Goal: Information Seeking & Learning: Learn about a topic

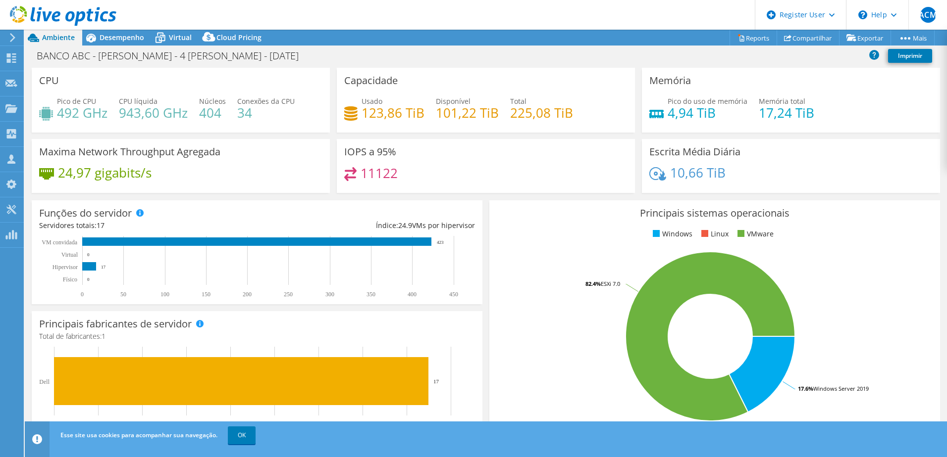
select select "USD"
click at [112, 33] on div at bounding box center [58, 16] width 116 height 33
click at [114, 39] on span "Desempenho" at bounding box center [122, 37] width 45 height 9
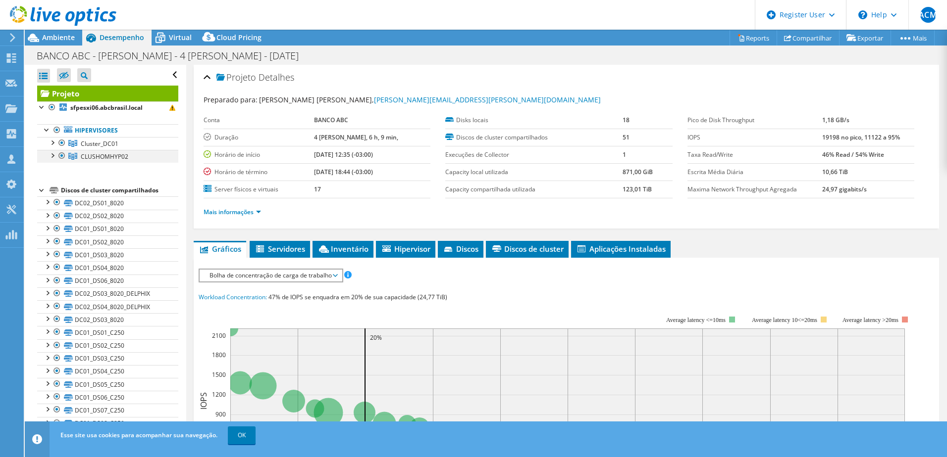
click at [51, 155] on div at bounding box center [52, 155] width 10 height 10
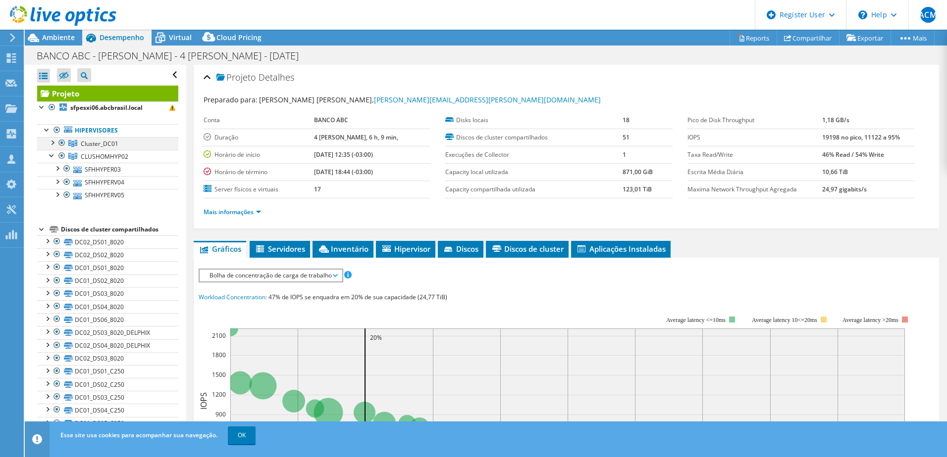
click at [55, 141] on div at bounding box center [52, 142] width 10 height 10
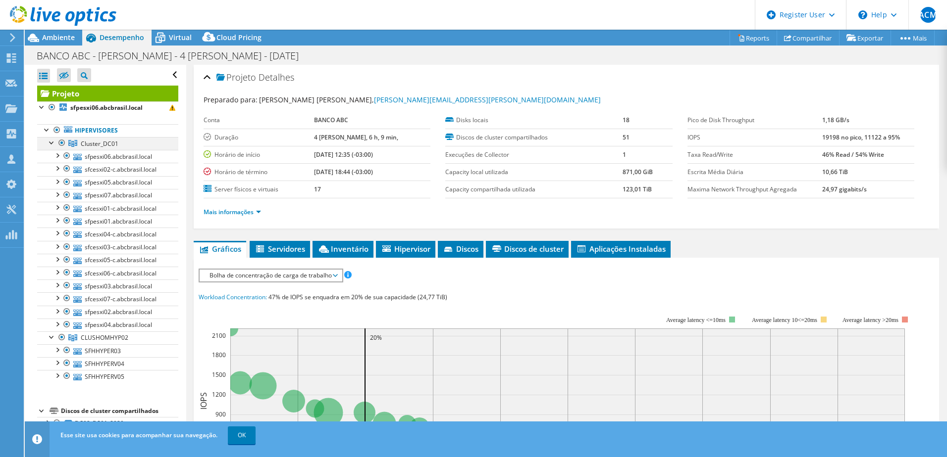
click at [60, 142] on div at bounding box center [62, 143] width 10 height 12
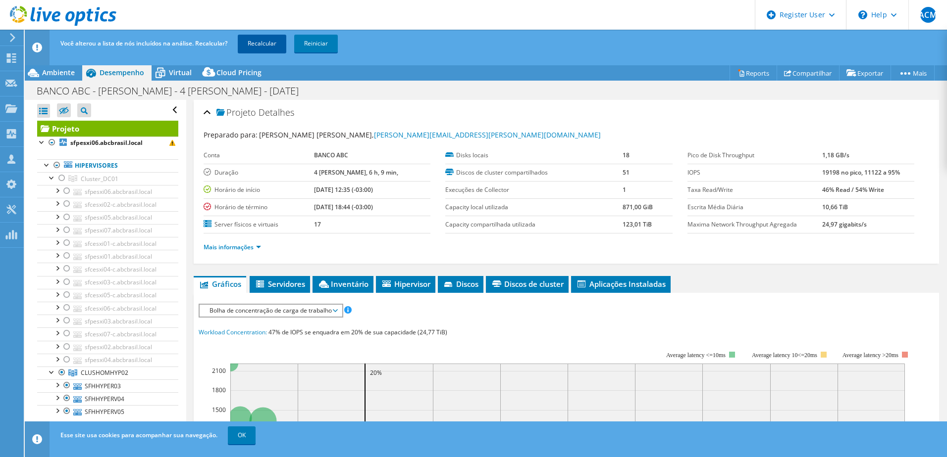
click at [258, 43] on link "Recalcular" at bounding box center [262, 44] width 49 height 18
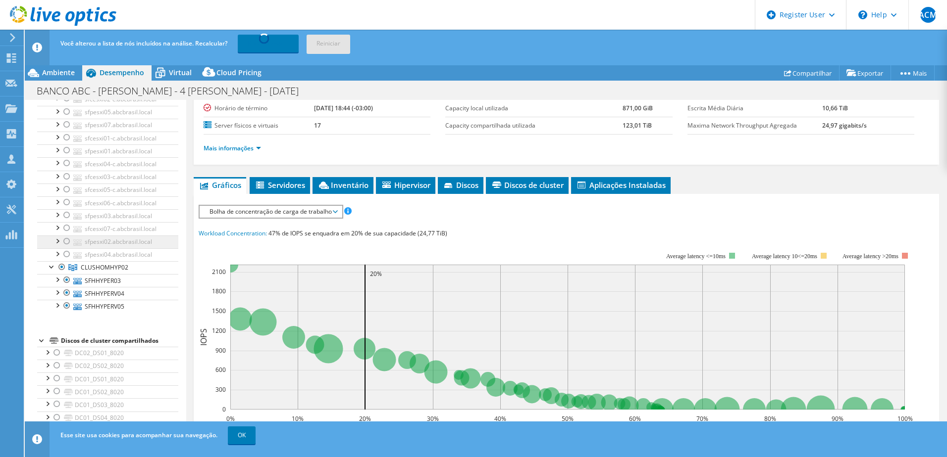
scroll to position [149, 0]
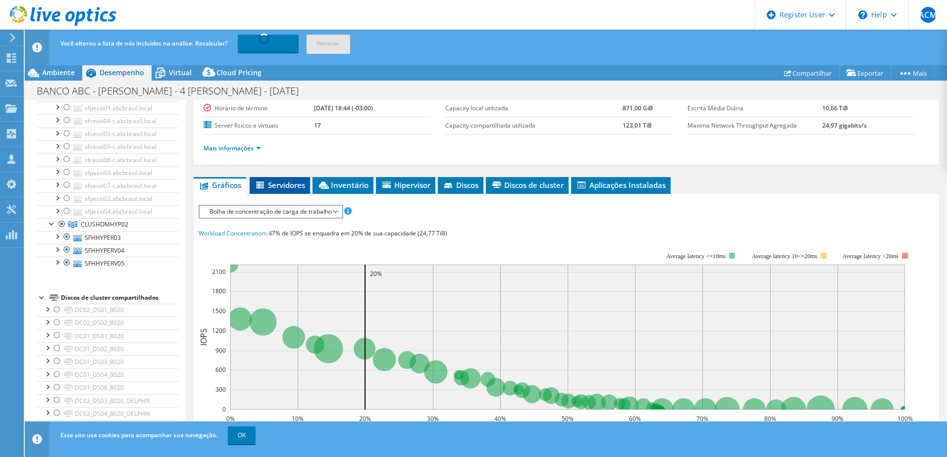
click at [291, 189] on span "Servidores" at bounding box center [279, 185] width 50 height 10
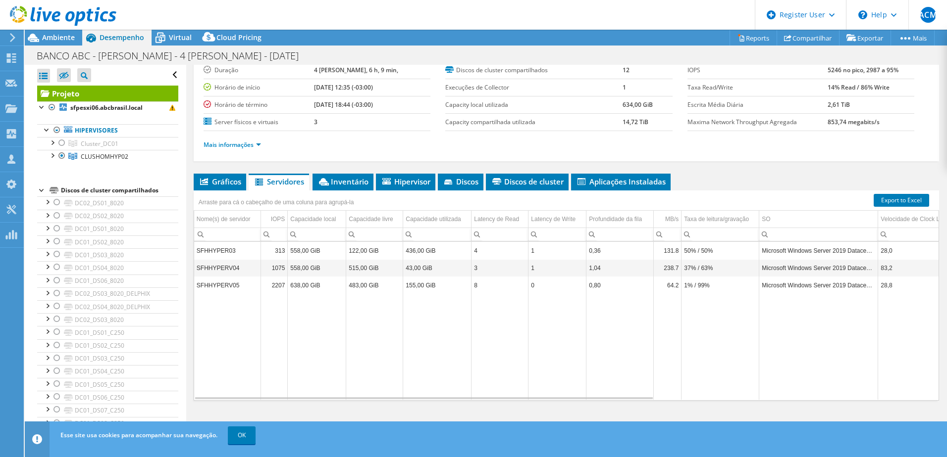
scroll to position [68, 0]
click at [167, 36] on icon at bounding box center [159, 37] width 17 height 17
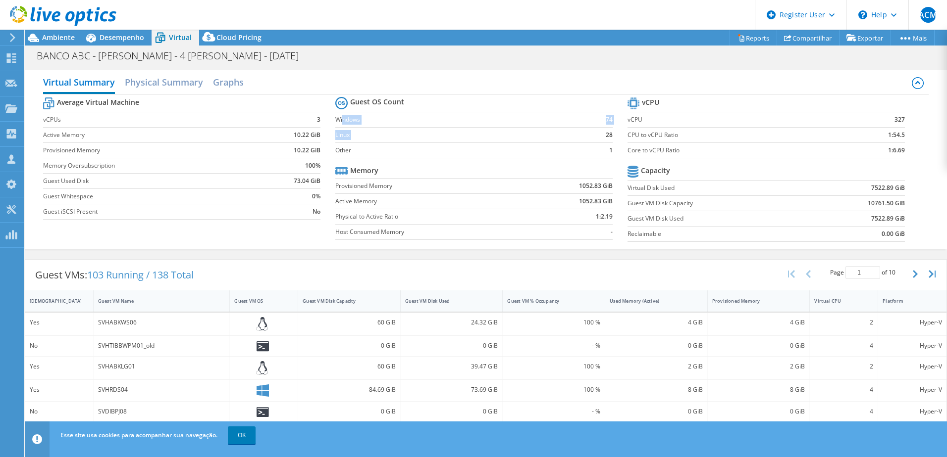
drag, startPoint x: 340, startPoint y: 121, endPoint x: 599, endPoint y: 133, distance: 258.7
click at [599, 133] on tbody "Guest OS Count Windows 74 Linux 28 Other 1" at bounding box center [473, 127] width 277 height 64
click at [447, 116] on label "Windows" at bounding box center [461, 120] width 252 height 10
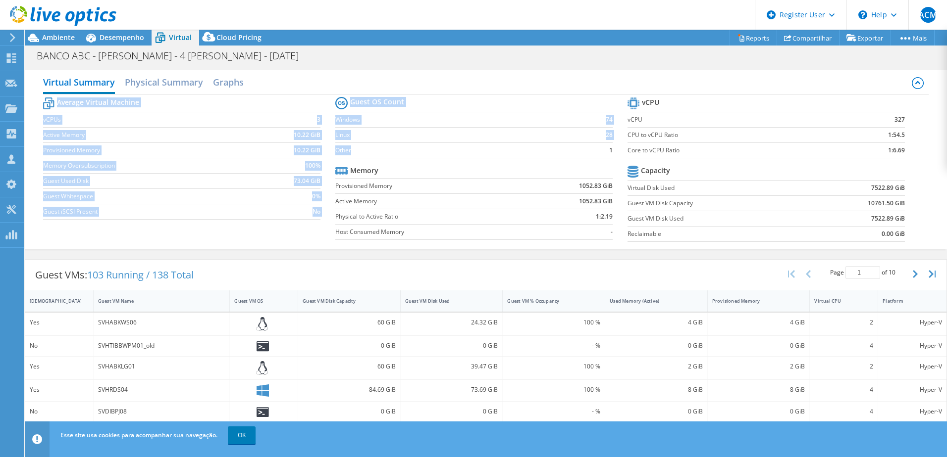
drag, startPoint x: 332, startPoint y: 118, endPoint x: 548, endPoint y: 156, distance: 219.1
click at [548, 156] on div "Average Virtual Machine vCPUs 3 Active Memory 10.22 GiB Provisioned Memory 10.2…" at bounding box center [485, 171] width 885 height 152
click at [547, 151] on label "Other" at bounding box center [461, 151] width 252 height 10
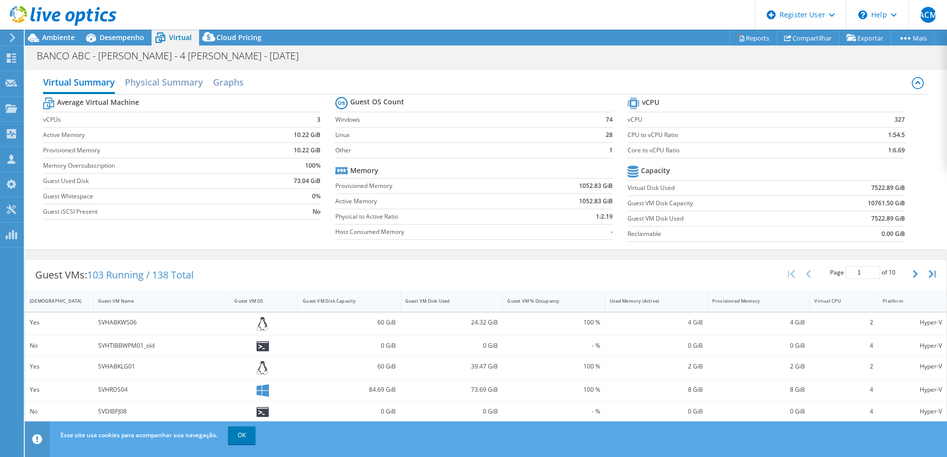
drag, startPoint x: 357, startPoint y: 116, endPoint x: 573, endPoint y: 121, distance: 215.9
click at [573, 121] on label "Windows" at bounding box center [461, 120] width 252 height 10
drag, startPoint x: 333, startPoint y: 120, endPoint x: 595, endPoint y: 150, distance: 264.1
click at [595, 150] on tbody "Guest OS Count Windows 74 Linux 28 Other 1" at bounding box center [473, 127] width 277 height 64
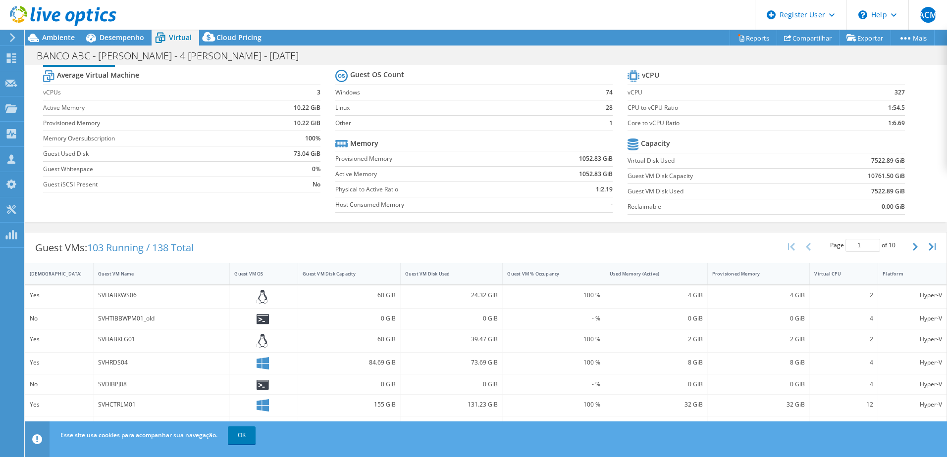
scroll to position [0, 0]
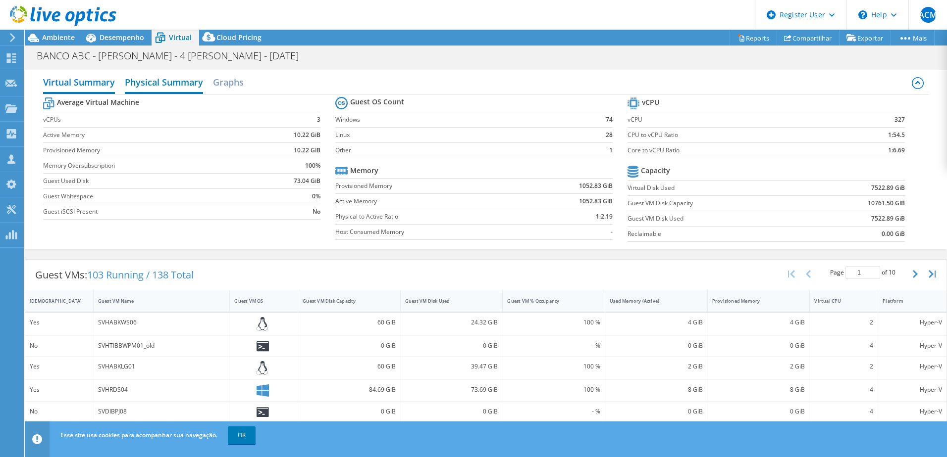
click at [159, 83] on h2 "Physical Summary" at bounding box center [164, 83] width 78 height 22
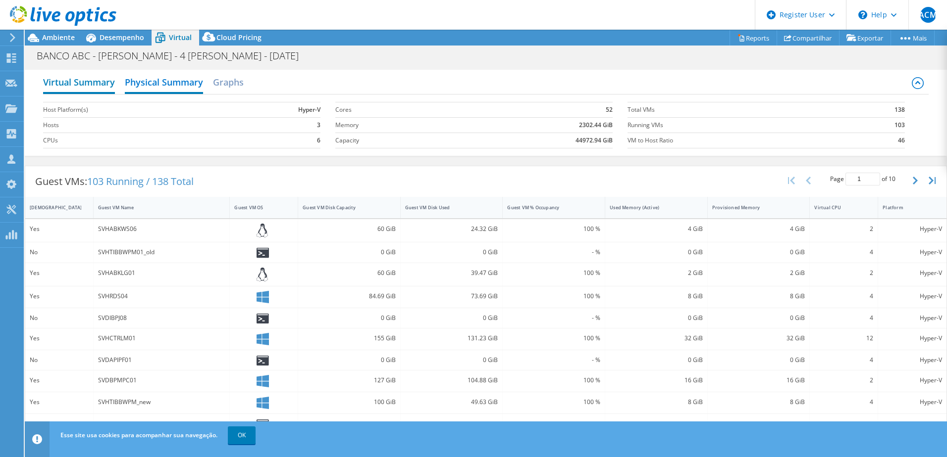
click at [79, 84] on h2 "Virtual Summary" at bounding box center [79, 83] width 72 height 22
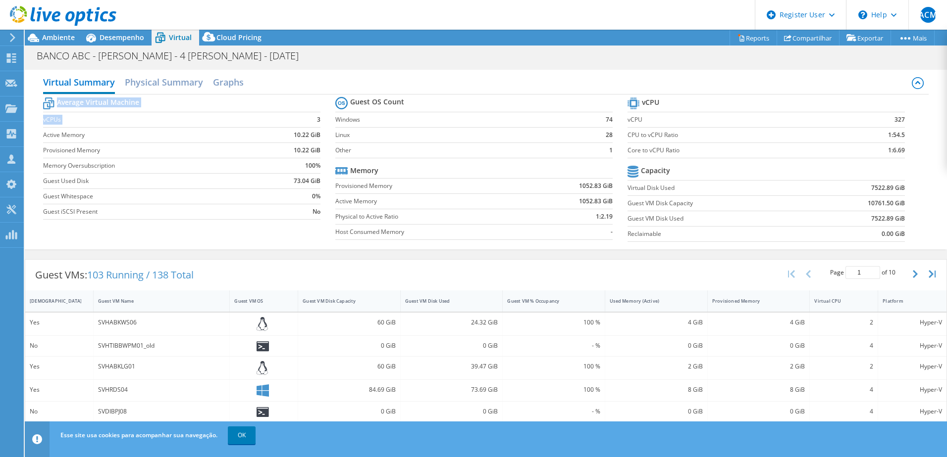
drag, startPoint x: 41, startPoint y: 120, endPoint x: 288, endPoint y: 123, distance: 247.0
click at [288, 123] on div "Virtual Summary Physical Summary Graphs Average Virtual Machine vCPUs 3 Active …" at bounding box center [486, 160] width 922 height 180
click at [98, 111] on th "Average Virtual Machine" at bounding box center [91, 103] width 96 height 17
drag, startPoint x: 46, startPoint y: 118, endPoint x: 245, endPoint y: 119, distance: 199.0
click at [245, 119] on label "vCPUs" at bounding box center [151, 120] width 217 height 10
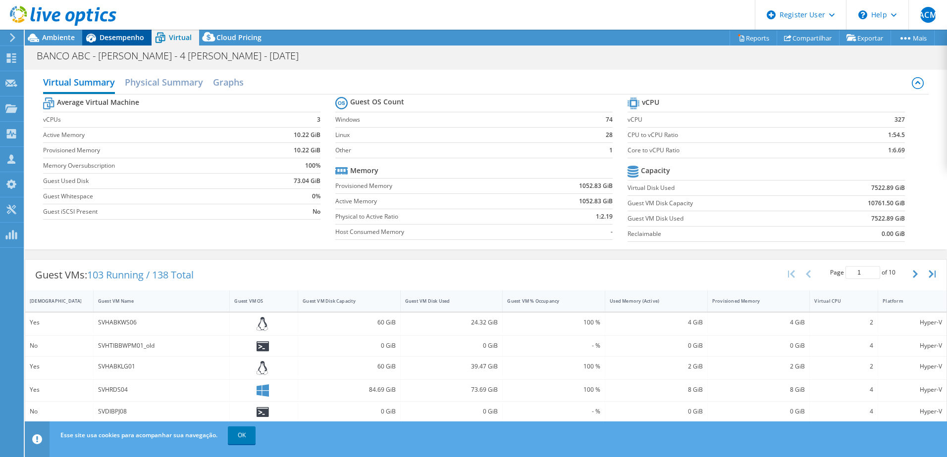
click at [128, 39] on span "Desempenho" at bounding box center [122, 37] width 45 height 9
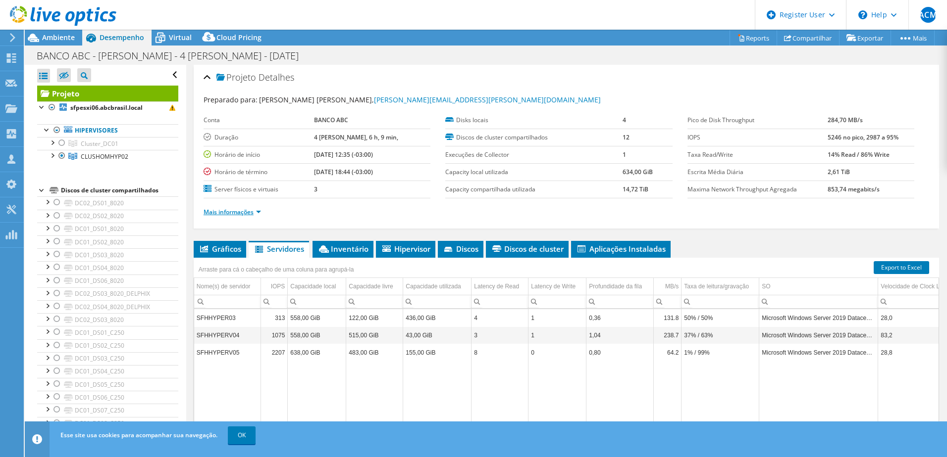
click at [242, 212] on link "Mais informações" at bounding box center [231, 212] width 57 height 8
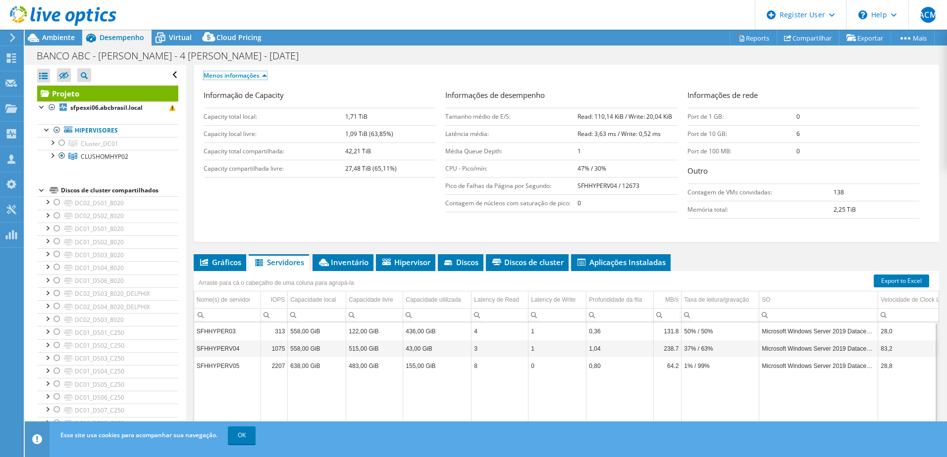
scroll to position [218, 0]
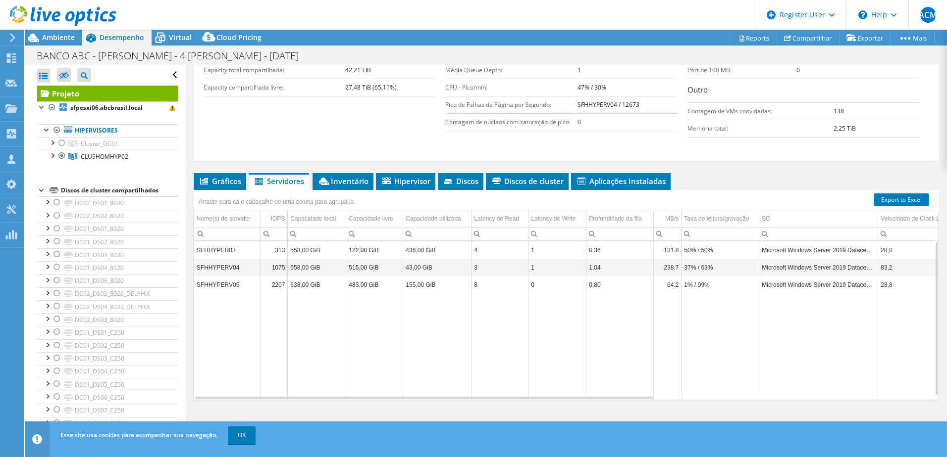
click at [222, 248] on td "SFHHYPER03" at bounding box center [227, 250] width 67 height 17
copy td "SFHHYPER03"
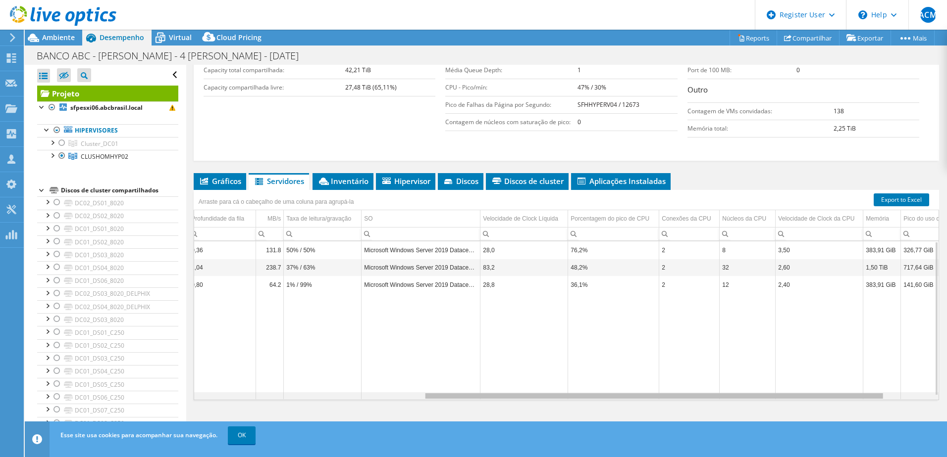
scroll to position [0, 0]
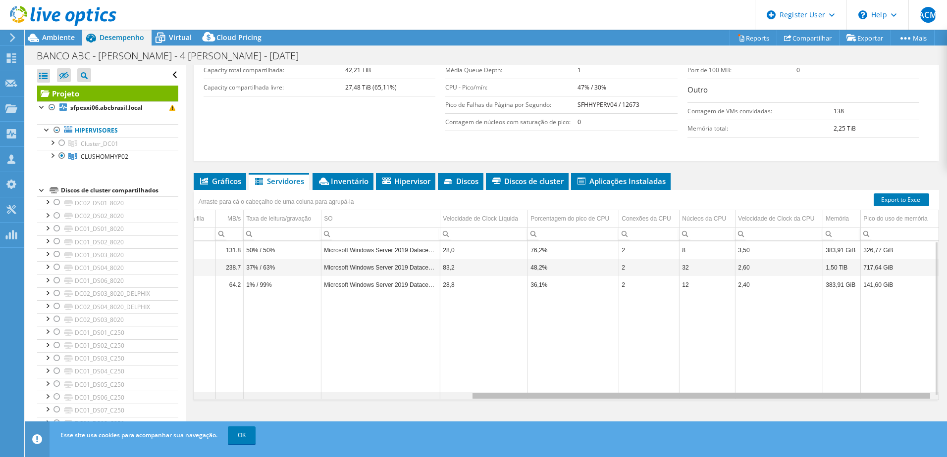
drag, startPoint x: 493, startPoint y: 398, endPoint x: 844, endPoint y: 406, distance: 351.1
click at [844, 406] on body "ACM Usuário Dell [PERSON_NAME] Carolina Machado [EMAIL_ADDRESS][PERSON_NAME][DO…" at bounding box center [473, 228] width 947 height 457
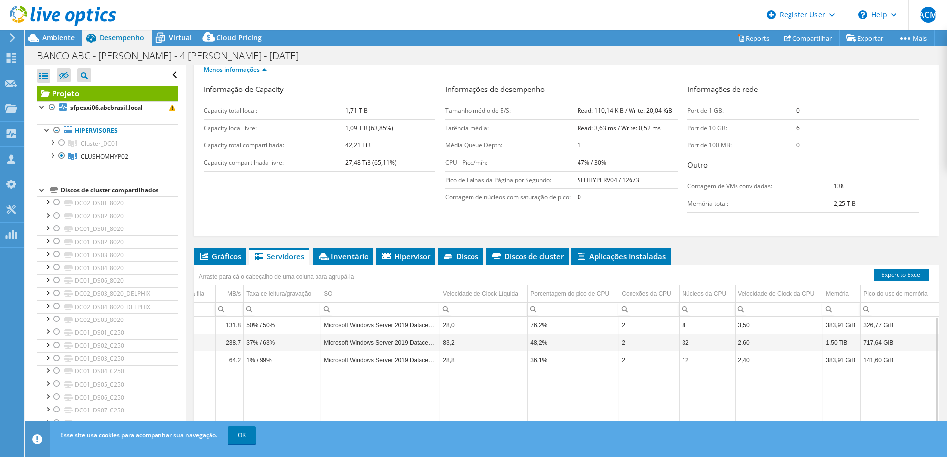
scroll to position [198, 0]
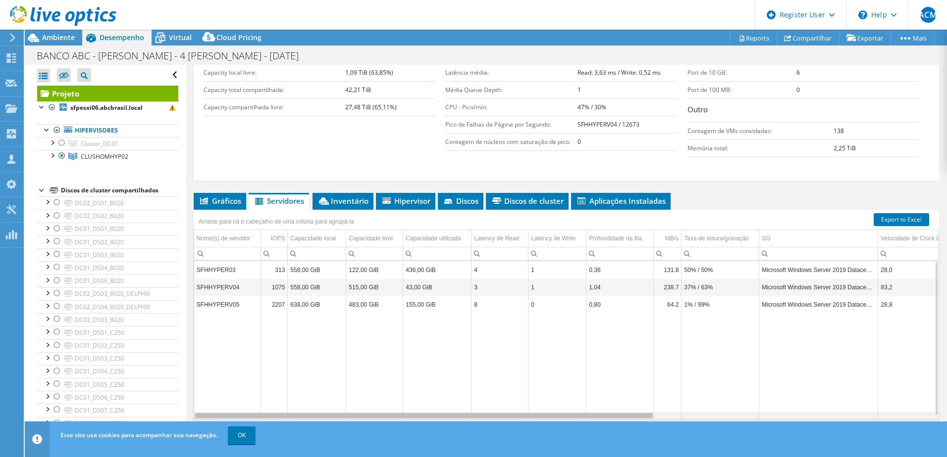
drag, startPoint x: 523, startPoint y: 418, endPoint x: 180, endPoint y: 400, distance: 343.6
click at [180, 400] on body "ACM Usuário Dell [PERSON_NAME] Carolina Machado [EMAIL_ADDRESS][PERSON_NAME][DO…" at bounding box center [473, 228] width 947 height 457
click at [346, 197] on span "Inventário" at bounding box center [342, 201] width 51 height 10
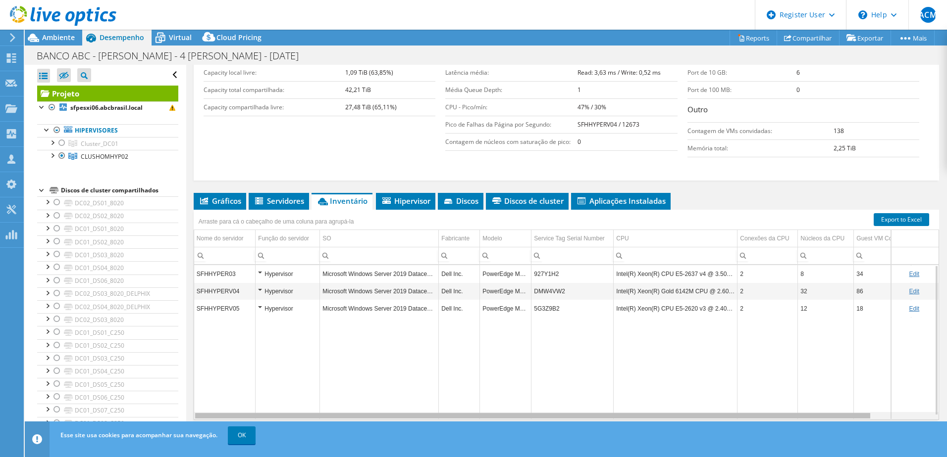
drag, startPoint x: 429, startPoint y: 418, endPoint x: 342, endPoint y: 408, distance: 87.2
click at [342, 408] on body "ACM Usuário Dell [PERSON_NAME] Carolina Machado [EMAIL_ADDRESS][PERSON_NAME][DO…" at bounding box center [473, 228] width 947 height 457
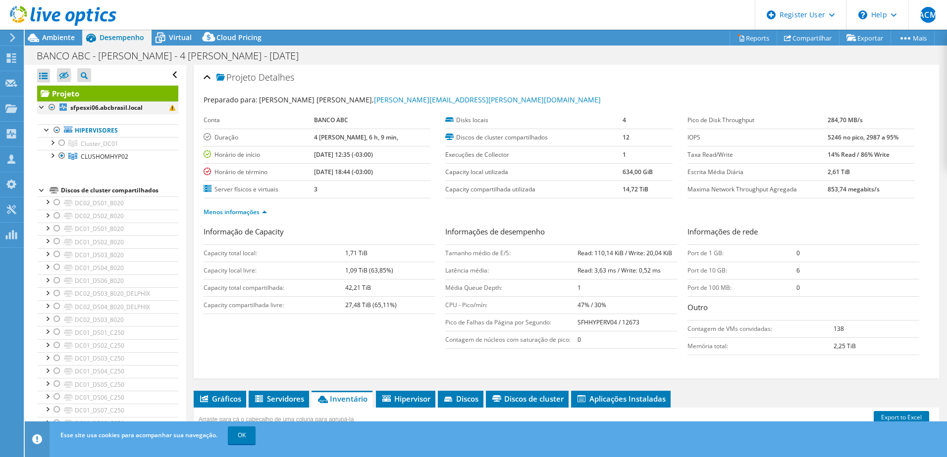
click at [50, 103] on div at bounding box center [52, 107] width 10 height 12
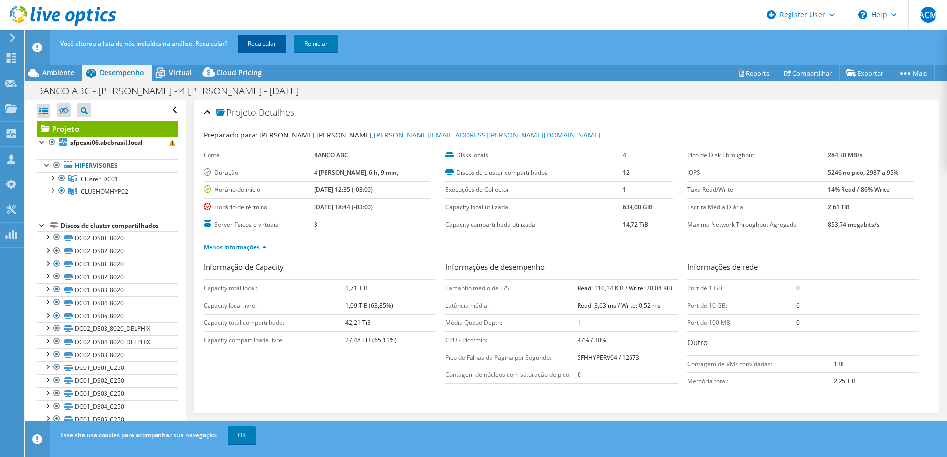
click at [256, 42] on link "Recalcular" at bounding box center [262, 44] width 49 height 18
click at [90, 181] on span "Cluster_DC01" at bounding box center [100, 179] width 38 height 8
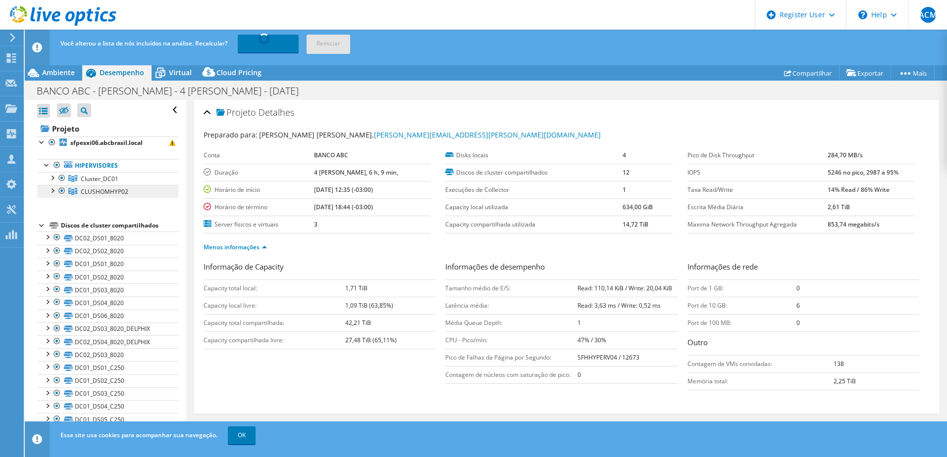
click at [95, 189] on span "CLUSHOMHYP02" at bounding box center [105, 192] width 48 height 8
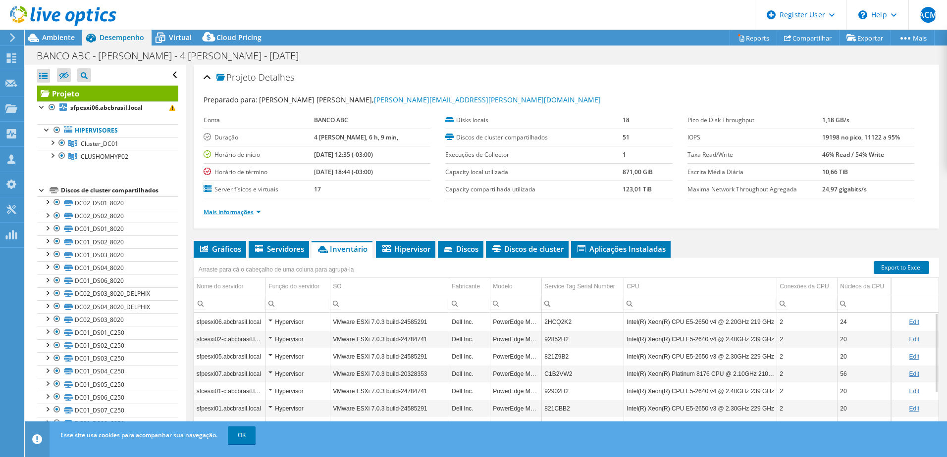
click at [214, 210] on link "Mais informações" at bounding box center [231, 212] width 57 height 8
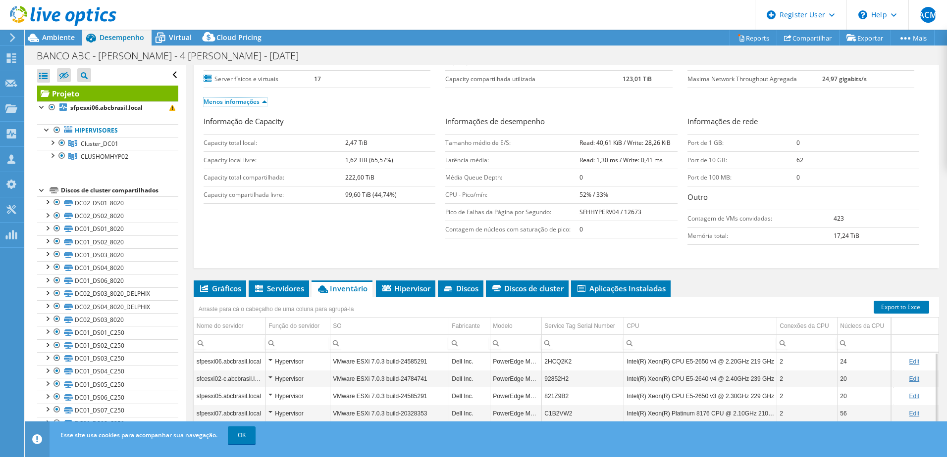
scroll to position [149, 0]
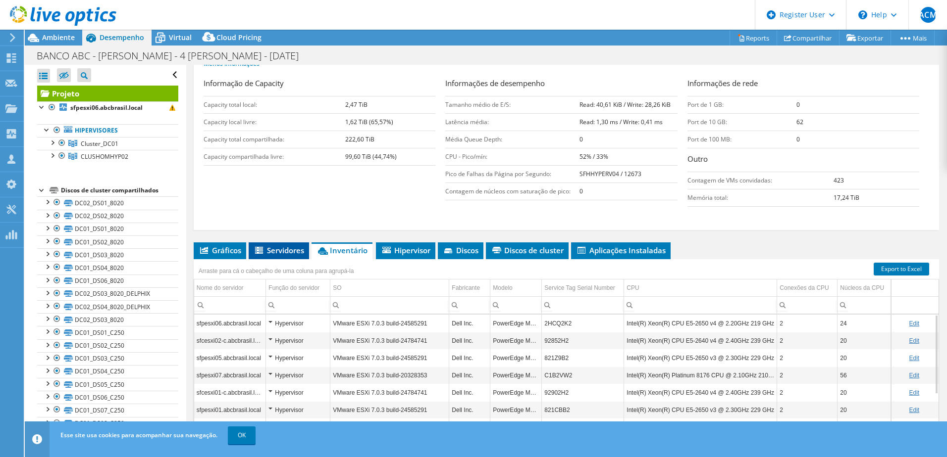
click at [279, 253] on span "Servidores" at bounding box center [278, 251] width 50 height 10
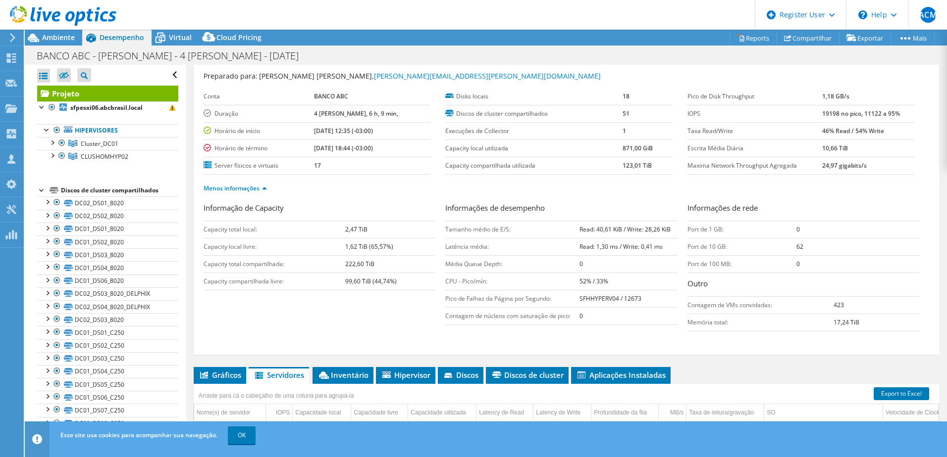
scroll to position [0, 0]
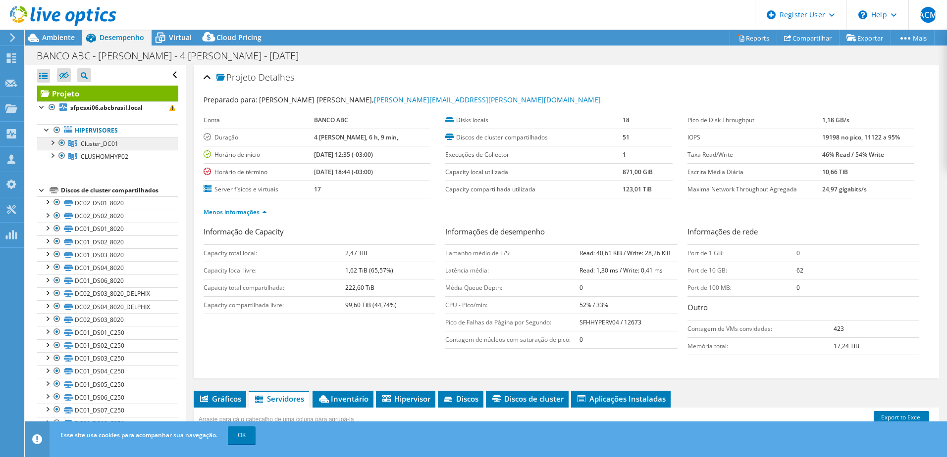
click at [97, 143] on span "Cluster_DC01" at bounding box center [100, 144] width 38 height 8
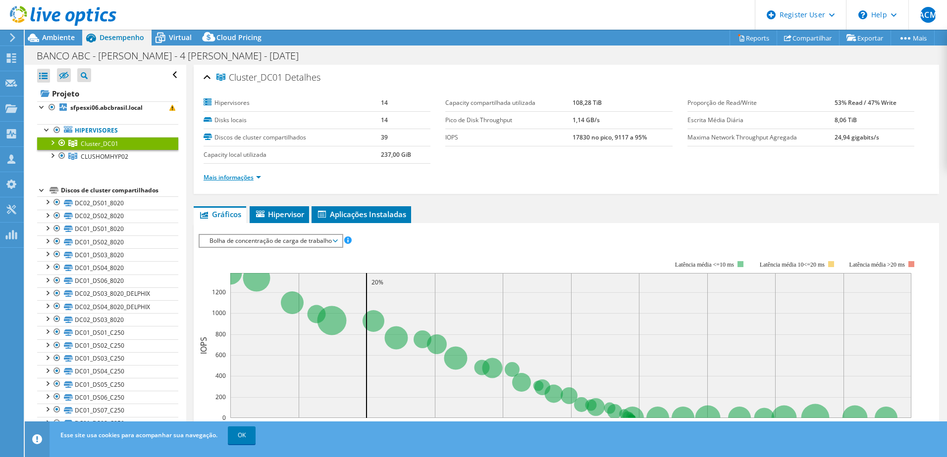
click at [238, 176] on link "Mais informações" at bounding box center [231, 177] width 57 height 8
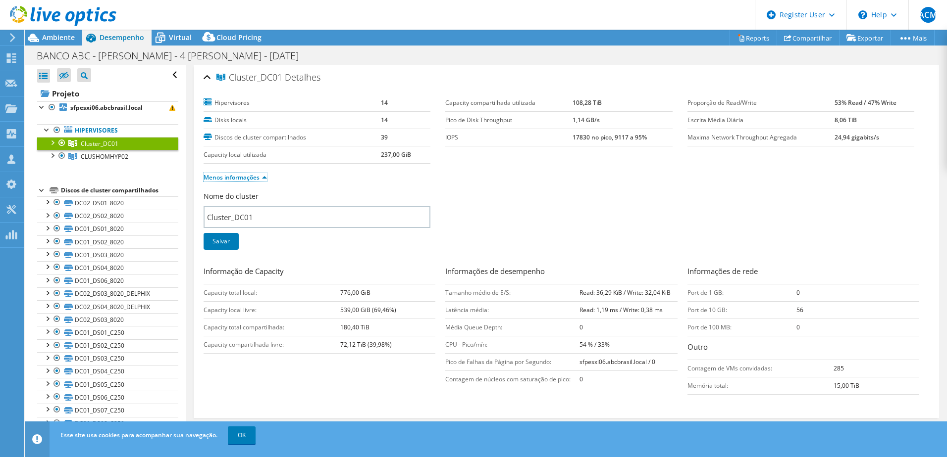
scroll to position [50, 0]
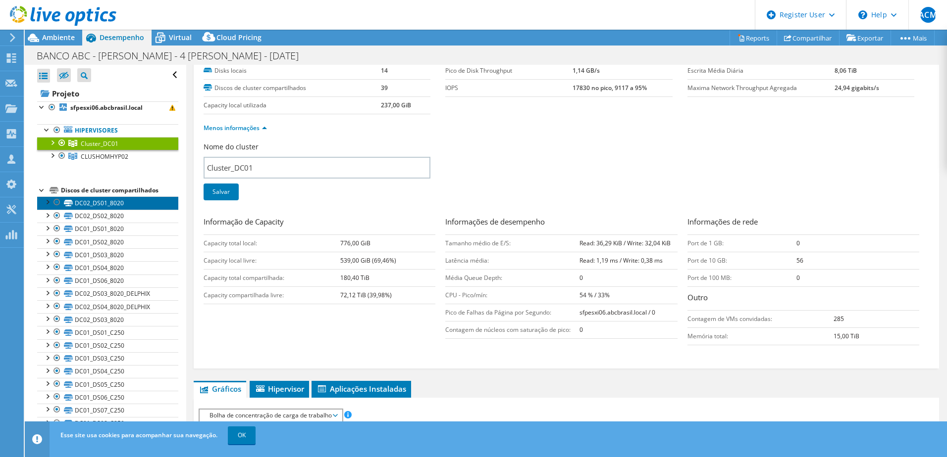
click at [99, 204] on link "DC02_DS01_8020" at bounding box center [107, 203] width 141 height 13
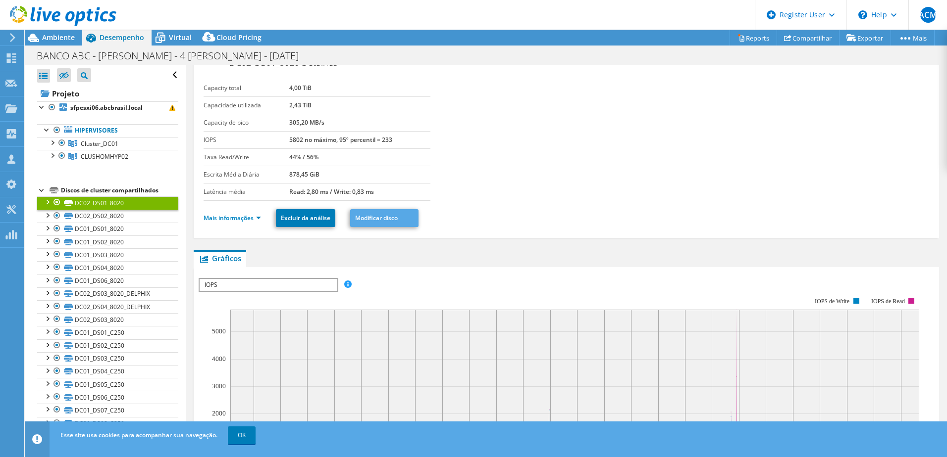
scroll to position [0, 0]
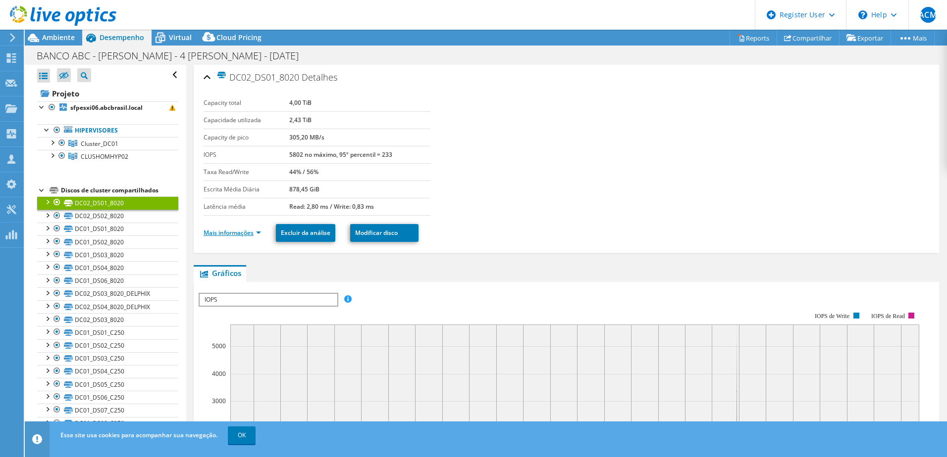
click at [227, 231] on link "Mais informações" at bounding box center [231, 233] width 57 height 8
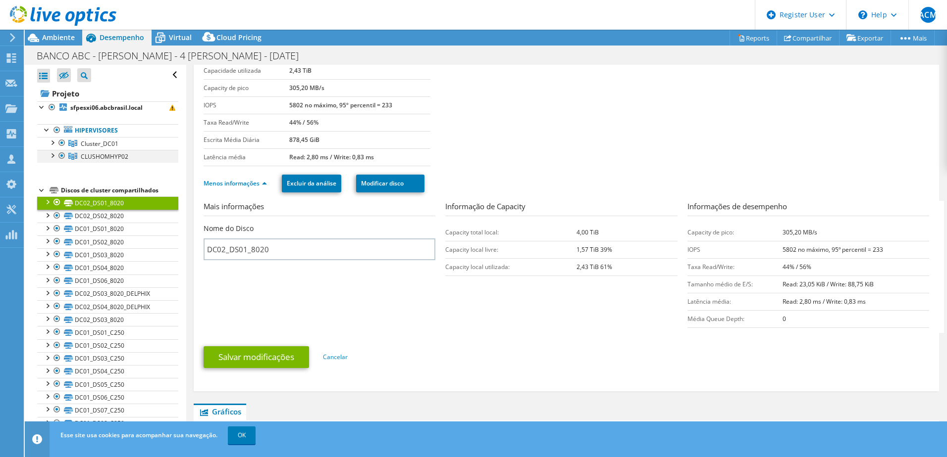
click at [55, 152] on div at bounding box center [52, 155] width 10 height 10
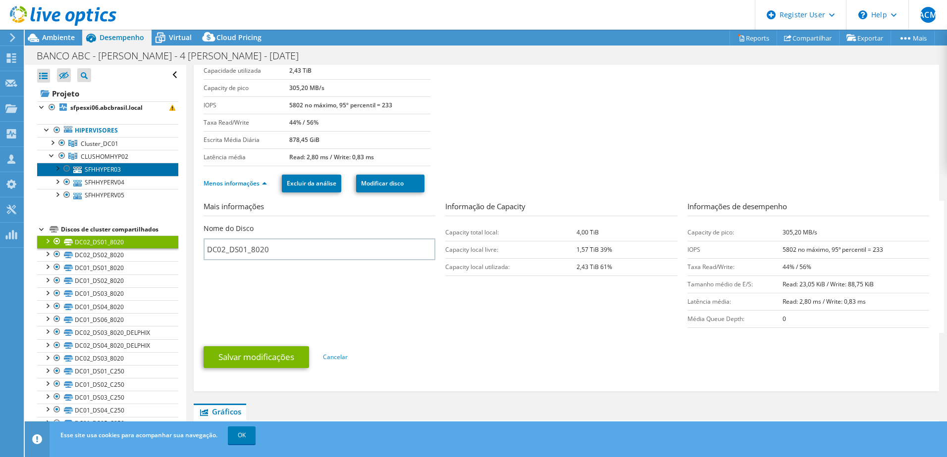
click at [101, 171] on link "SFHHYPER03" at bounding box center [107, 169] width 141 height 13
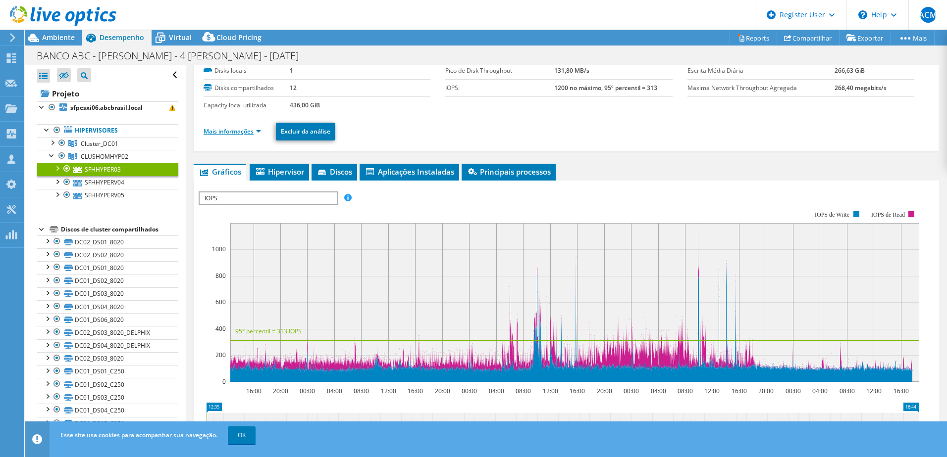
click at [229, 132] on link "Mais informações" at bounding box center [231, 131] width 57 height 8
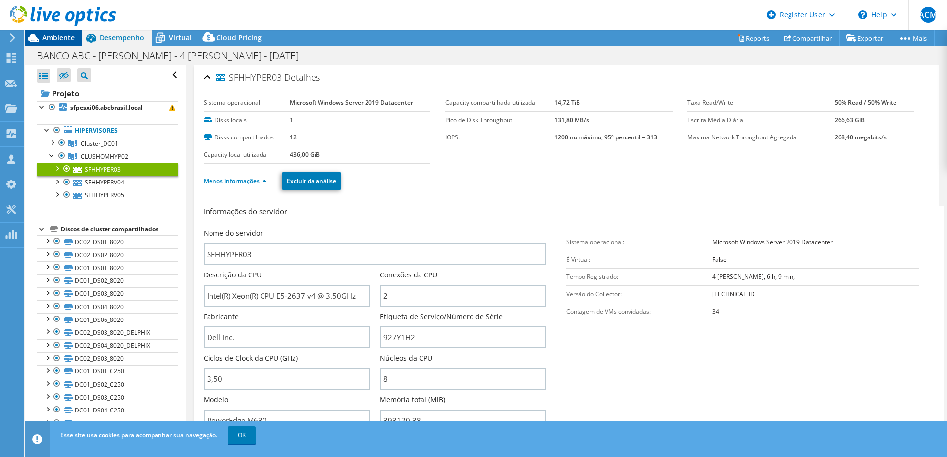
click at [51, 36] on span "Ambiente" at bounding box center [58, 37] width 33 height 9
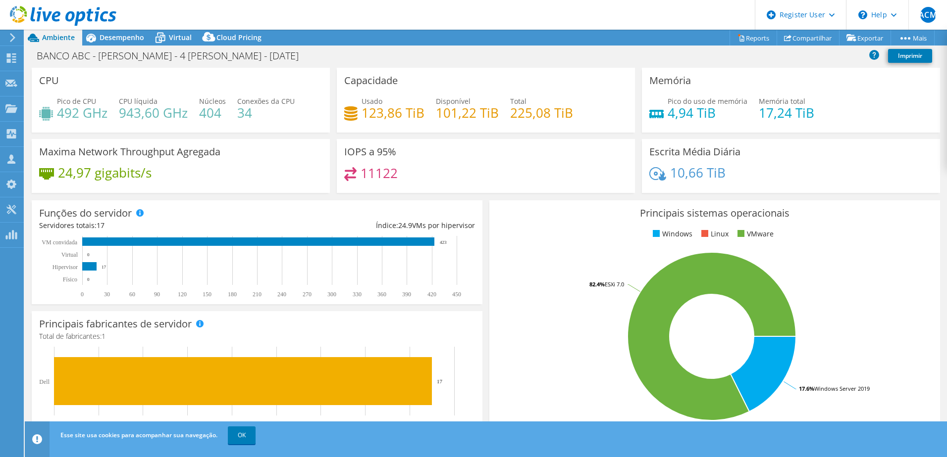
click at [769, 110] on h4 "17,24 TiB" at bounding box center [785, 112] width 55 height 11
click at [108, 40] on span "Desempenho" at bounding box center [122, 37] width 45 height 9
